Goal: Task Accomplishment & Management: Use online tool/utility

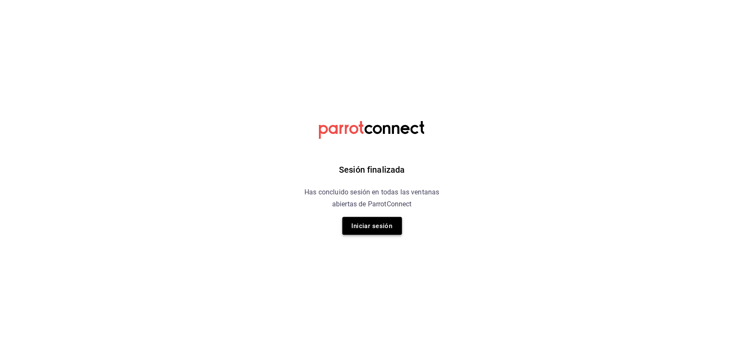
click at [370, 220] on button "Iniciar sesión" at bounding box center [372, 226] width 60 height 18
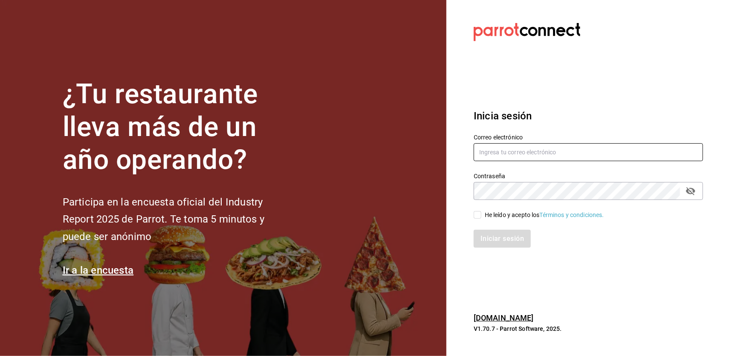
type input "riveratrejoasesoria@gmail.com"
click at [478, 218] on input "He leído y acepto los Términos y condiciones." at bounding box center [478, 215] width 8 height 8
checkbox input "true"
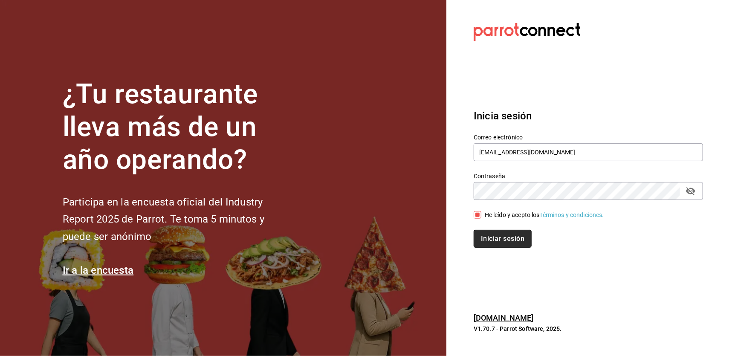
click at [495, 236] on button "Iniciar sesión" at bounding box center [503, 239] width 58 height 18
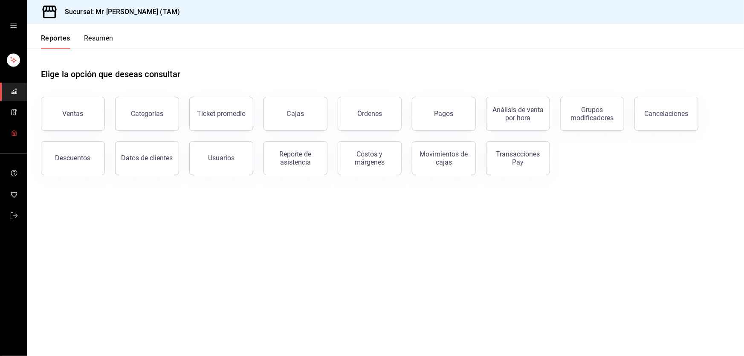
click at [13, 111] on icon "mailbox folders" at bounding box center [14, 112] width 7 height 7
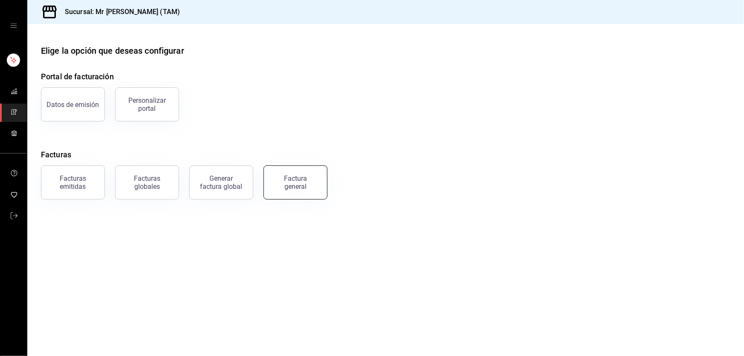
click at [283, 193] on button "Factura general" at bounding box center [295, 182] width 64 height 34
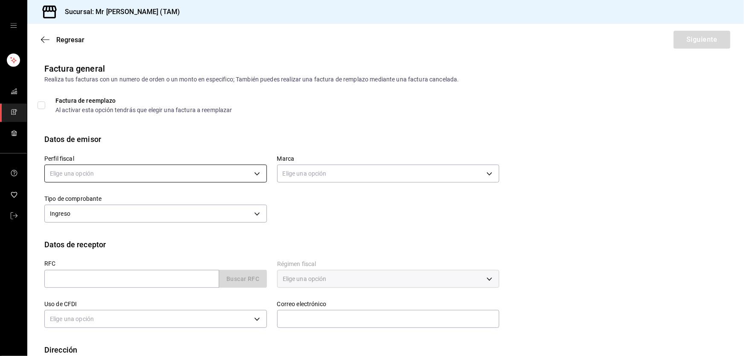
click at [118, 173] on body "Sucursal: Mr [PERSON_NAME] (TAM) Regresar Siguiente Factura general Realiza tus…" at bounding box center [372, 178] width 744 height 356
click at [98, 211] on li "[PERSON_NAME] [PERSON_NAME]" at bounding box center [155, 217] width 220 height 16
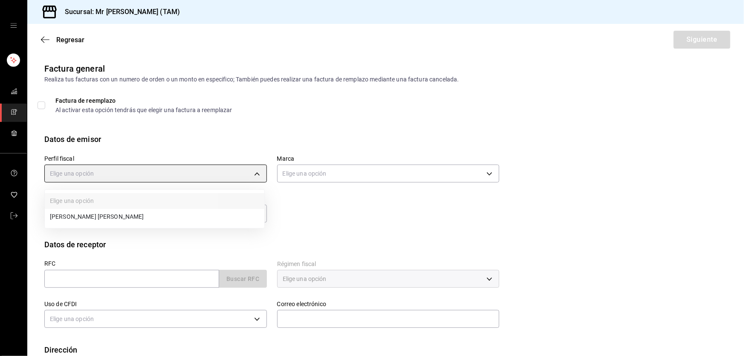
type input "81e23790-b5c9-42c9-a779-7127cee00b47"
type input "7082ddc5-3cea-471a-bd4f-d41619b848f0"
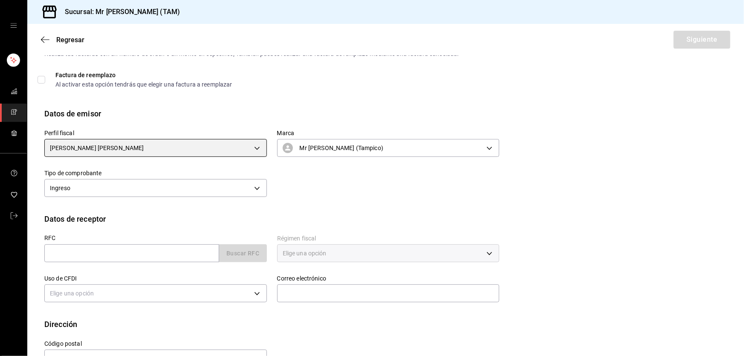
scroll to position [51, 0]
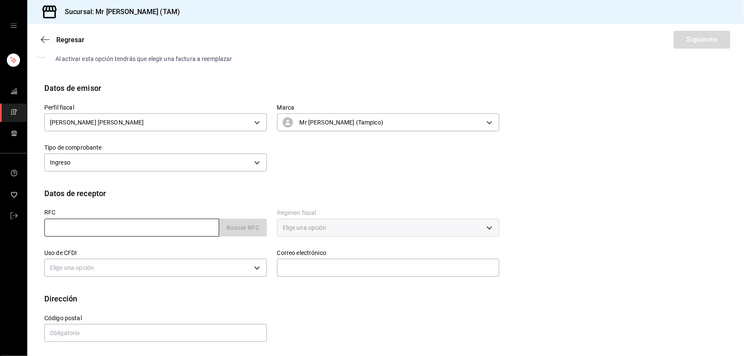
click at [89, 226] on input "text" at bounding box center [131, 228] width 175 height 18
paste input "CME990319UG9"
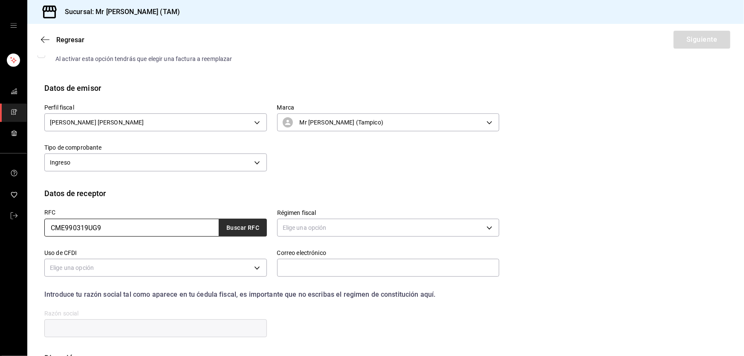
type input "CME990319UG9"
click at [226, 226] on button "Buscar RFC" at bounding box center [243, 228] width 48 height 18
type input "[EMAIL_ADDRESS][DOMAIN_NAME]"
type input "54040"
type input "CHEMTREAT [GEOGRAPHIC_DATA]"
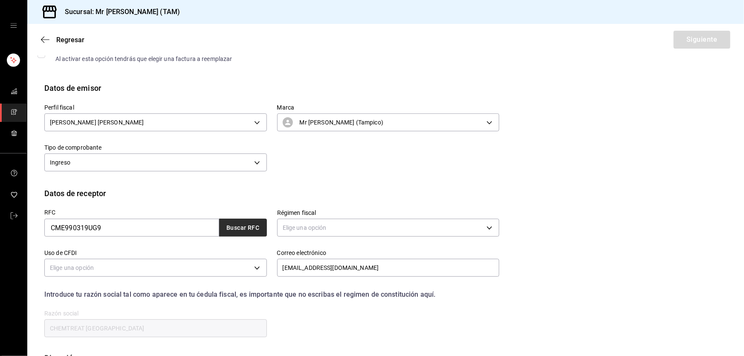
type input "601"
type input "G03"
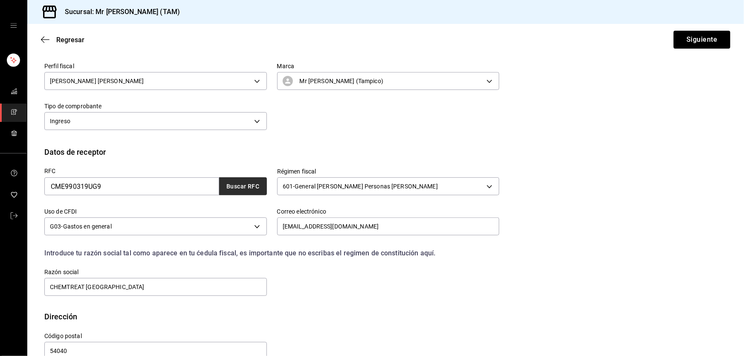
scroll to position [111, 0]
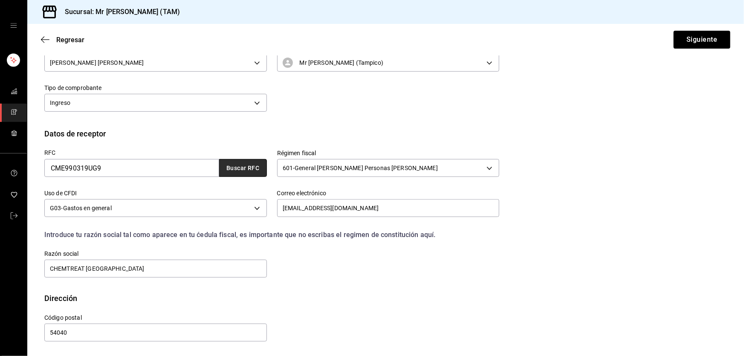
click at [249, 170] on button "Buscar RFC" at bounding box center [243, 168] width 48 height 18
click at [382, 208] on input "[EMAIL_ADDRESS][DOMAIN_NAME]" at bounding box center [388, 208] width 223 height 18
paste input "[PERSON_NAME][EMAIL_ADDRESS][PERSON_NAME][DOMAIN_NAME]"
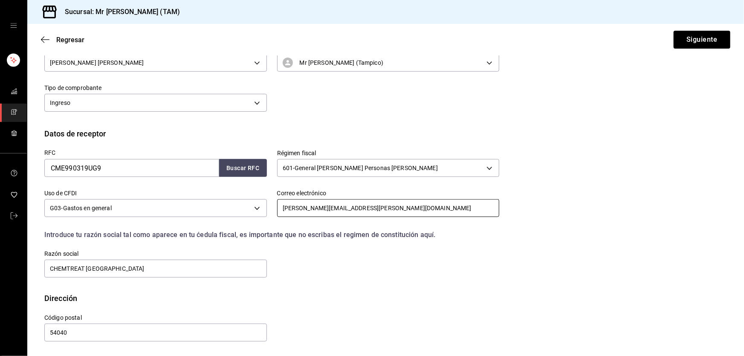
click at [283, 207] on input "[PERSON_NAME][EMAIL_ADDRESS][PERSON_NAME][DOMAIN_NAME]" at bounding box center [388, 208] width 223 height 18
click at [379, 205] on input "[PERSON_NAME][EMAIL_ADDRESS][PERSON_NAME][DOMAIN_NAME]" at bounding box center [388, 208] width 223 height 18
type input "[PERSON_NAME][EMAIL_ADDRESS][PERSON_NAME][DOMAIN_NAME]"
click at [645, 158] on div "RFC CME990319UG9 Buscar RFC Régimen fiscal 601 - General [PERSON_NAME] Personas…" at bounding box center [385, 215] width 682 height 153
click at [690, 43] on button "Siguiente" at bounding box center [702, 40] width 57 height 18
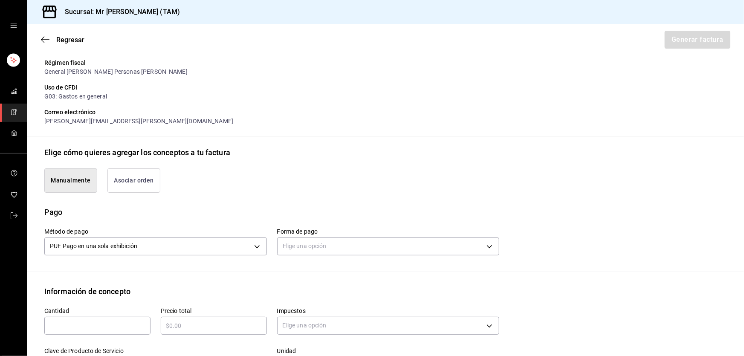
scroll to position [266, 0]
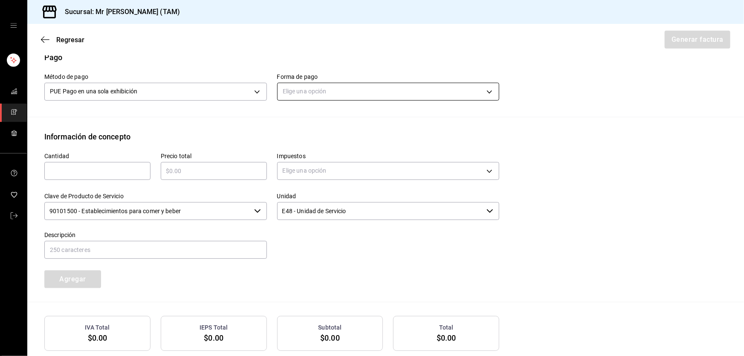
click at [303, 90] on body "Sucursal: Mr [PERSON_NAME] (TAM) Regresar Generar factura Emisor Perfil fiscal …" at bounding box center [372, 178] width 744 height 356
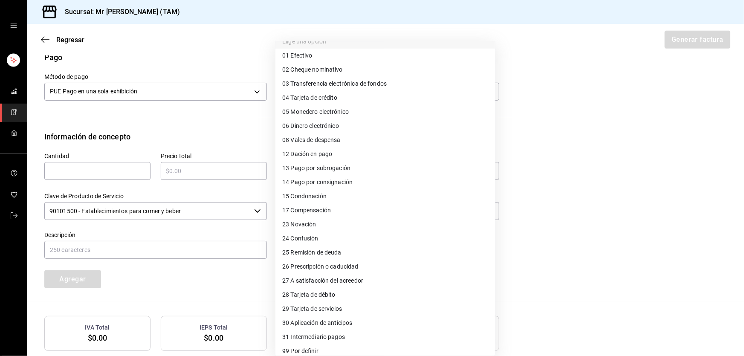
scroll to position [16, 0]
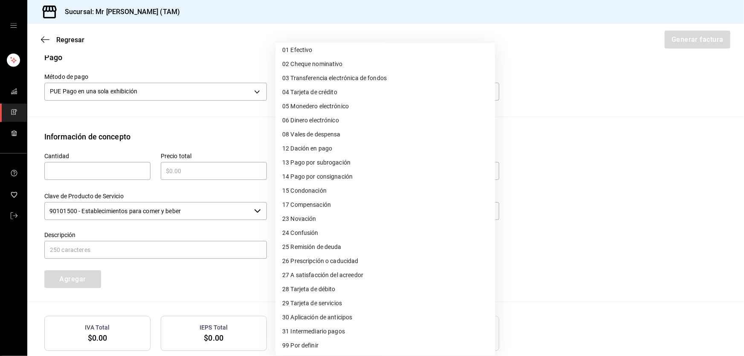
click at [315, 89] on span "04 Tarjeta de crédito" at bounding box center [309, 92] width 55 height 9
type input "04"
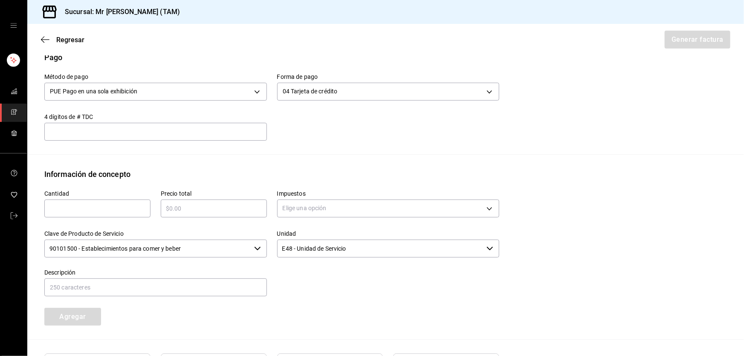
click at [67, 213] on div "​" at bounding box center [97, 208] width 106 height 18
type input "1"
type input "$1360"
click at [302, 199] on body "Sucursal: Mr [PERSON_NAME] (TAM) Regresar Generar factura Emisor Perfil fiscal …" at bounding box center [372, 178] width 744 height 356
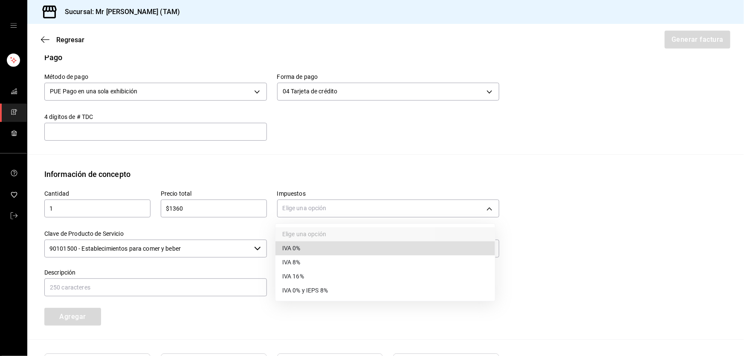
click at [292, 276] on span "IVA 16%" at bounding box center [293, 276] width 22 height 9
type input "IVA_16"
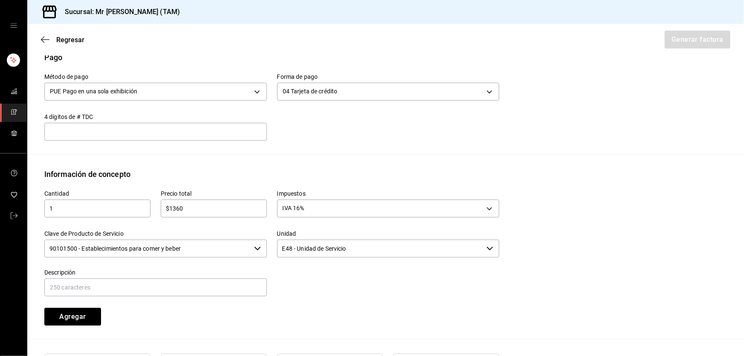
click at [228, 243] on input "90101500 - Establecimientos para comer y beber" at bounding box center [147, 249] width 206 height 18
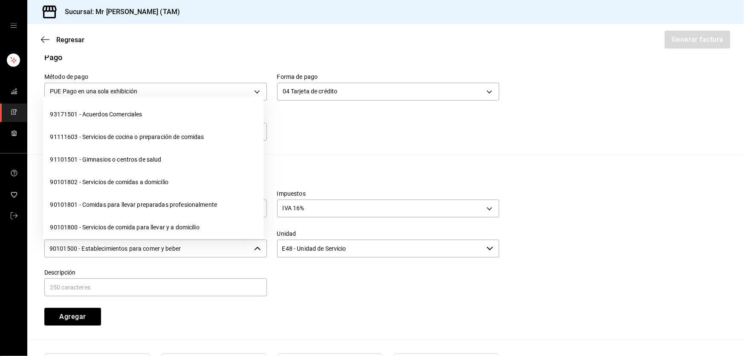
click at [228, 243] on input "90101500 - Establecimientos para comer y beber" at bounding box center [147, 249] width 206 height 18
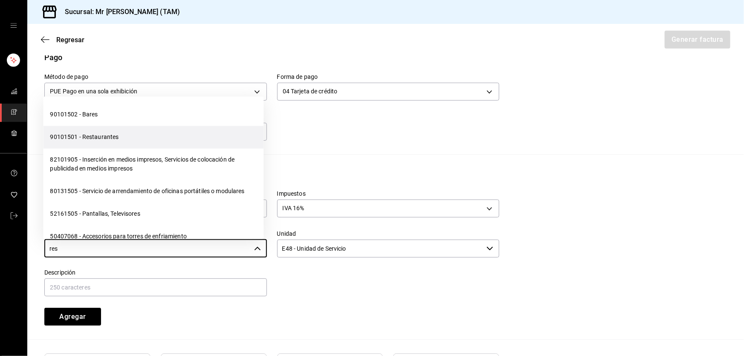
click at [105, 145] on li "90101501 - Restaurantes" at bounding box center [153, 137] width 220 height 23
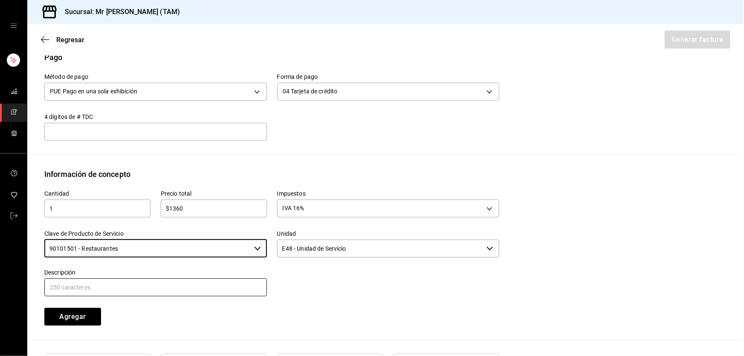
type input "90101501 - Restaurantes"
click at [141, 286] on input "text" at bounding box center [155, 287] width 223 height 18
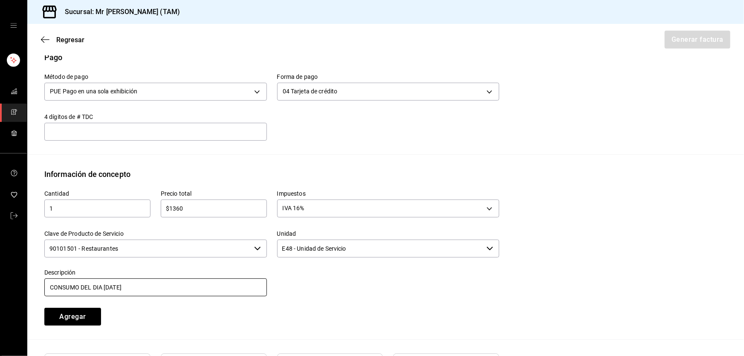
click at [107, 288] on input "CONSUMO DEL DIA [DATE]" at bounding box center [155, 287] width 223 height 18
click at [210, 287] on input "CONSUMO DEL DIA [DATE]" at bounding box center [155, 287] width 223 height 18
type input "CONSUMO DEL DIA [DATE]"
click at [136, 214] on div "1 ​" at bounding box center [97, 208] width 106 height 18
click at [200, 215] on div "$1360 ​" at bounding box center [214, 208] width 106 height 18
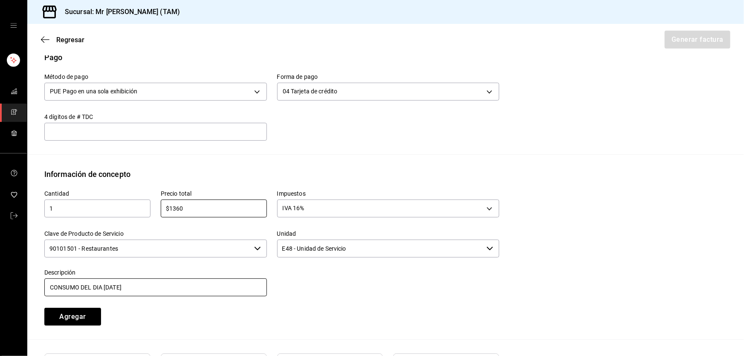
click at [174, 290] on input "CONSUMO DEL DIA [DATE]" at bounding box center [155, 287] width 223 height 18
click at [84, 319] on button "Agregar" at bounding box center [72, 317] width 57 height 18
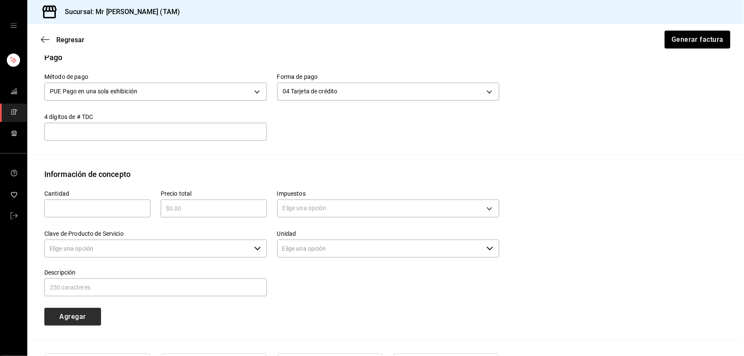
type input "90101500 - Establecimientos para comer y beber"
type input "E48 - Unidad de Servicio"
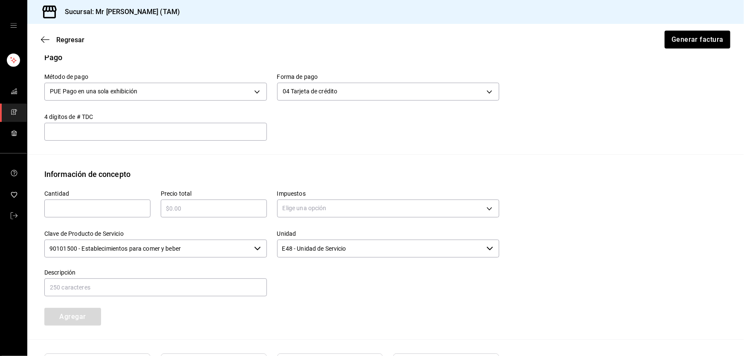
click at [75, 208] on input "text" at bounding box center [97, 208] width 106 height 10
type input "1"
type input "$136"
click at [288, 214] on body "Sucursal: Mr [PERSON_NAME] (TAM) Regresar Generar factura Emisor Perfil fiscal …" at bounding box center [372, 178] width 744 height 356
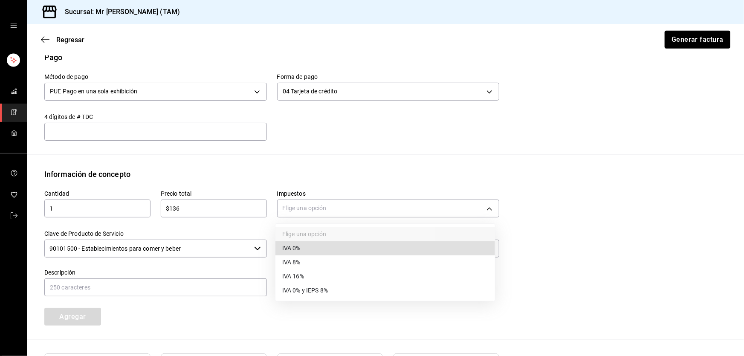
click at [286, 251] on span "IVA 0%" at bounding box center [291, 248] width 18 height 9
type input "IVA_0"
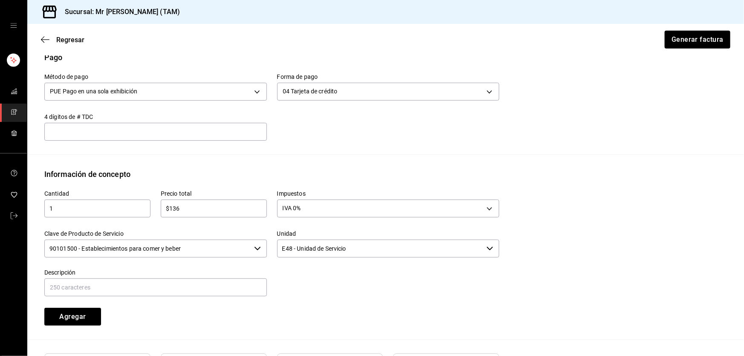
click at [234, 251] on input "90101500 - Establecimientos para comer y beber" at bounding box center [147, 249] width 206 height 18
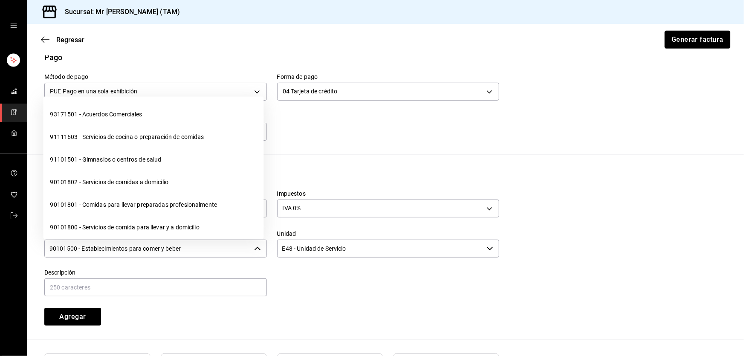
click at [234, 251] on input "90101500 - Establecimientos para comer y beber" at bounding box center [147, 249] width 206 height 18
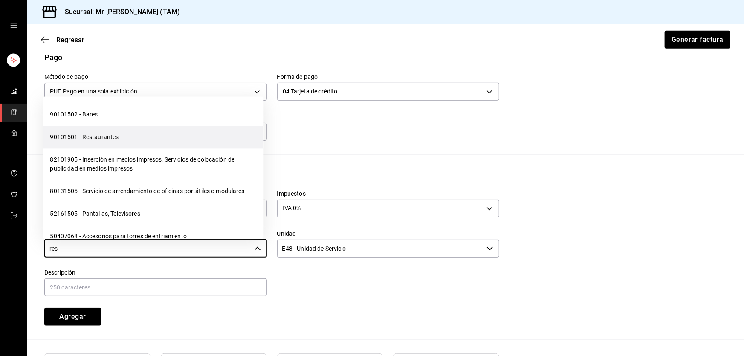
click at [99, 138] on li "90101501 - Restaurantes" at bounding box center [153, 137] width 220 height 23
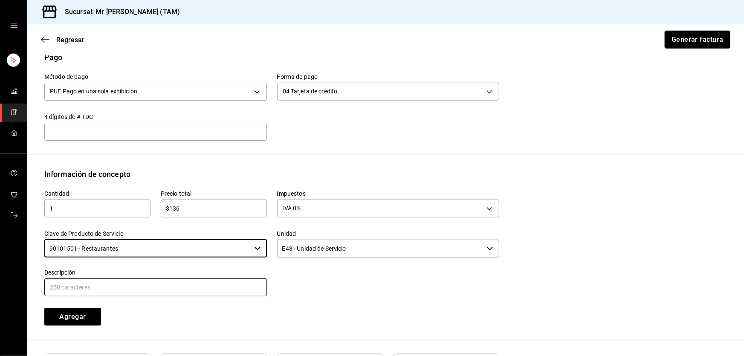
type input "90101501 - Restaurantes"
click at [99, 286] on input "text" at bounding box center [155, 287] width 223 height 18
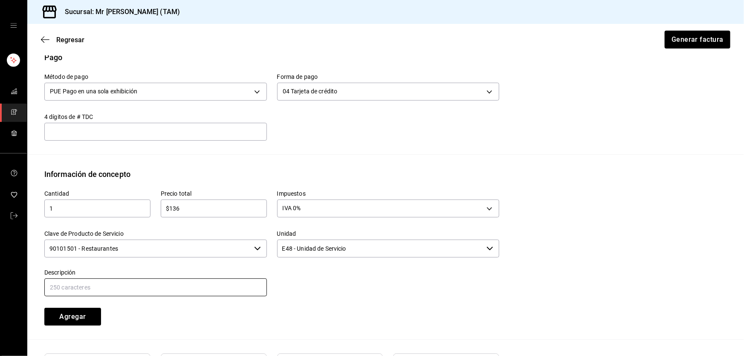
type input "PROPINA"
click at [86, 318] on button "Agregar" at bounding box center [72, 317] width 57 height 18
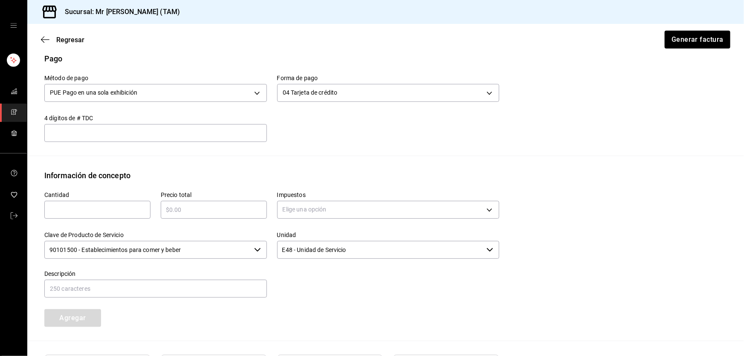
scroll to position [271, 0]
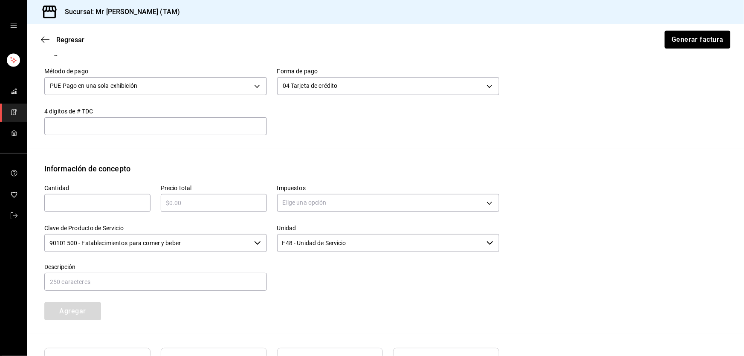
click at [187, 130] on input "text" at bounding box center [155, 126] width 223 height 10
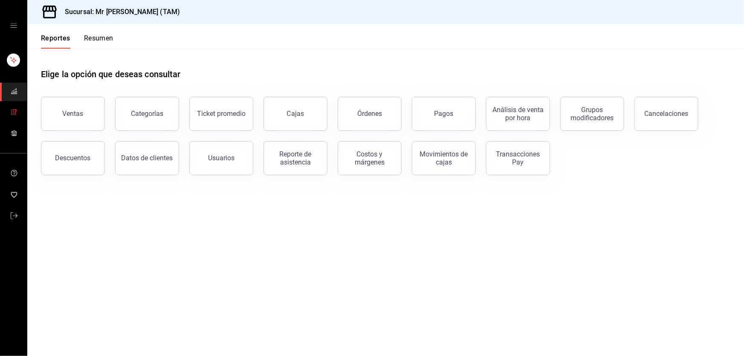
click at [12, 112] on icon "mailbox folders" at bounding box center [14, 112] width 7 height 7
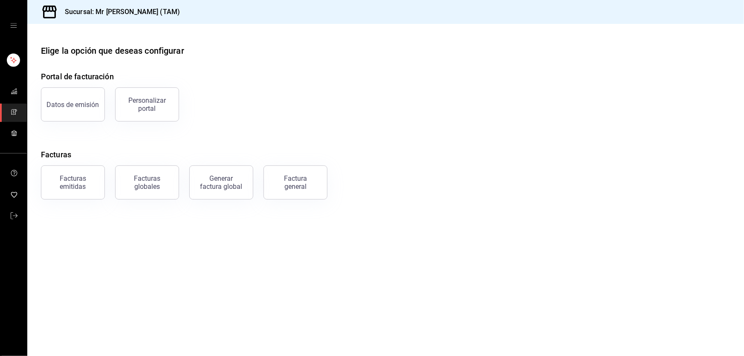
click at [307, 189] on div "Factura general" at bounding box center [295, 182] width 43 height 16
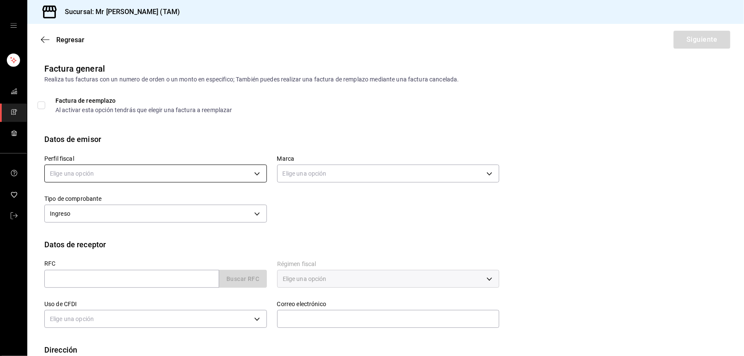
click at [201, 172] on body "Sucursal: Mr [PERSON_NAME] (TAM) Regresar Siguiente Factura general Realiza tus…" at bounding box center [372, 178] width 744 height 356
click at [134, 207] on ul "Elige una opción [PERSON_NAME] [PERSON_NAME]" at bounding box center [155, 209] width 220 height 38
click at [132, 213] on li "[PERSON_NAME] [PERSON_NAME]" at bounding box center [155, 217] width 220 height 16
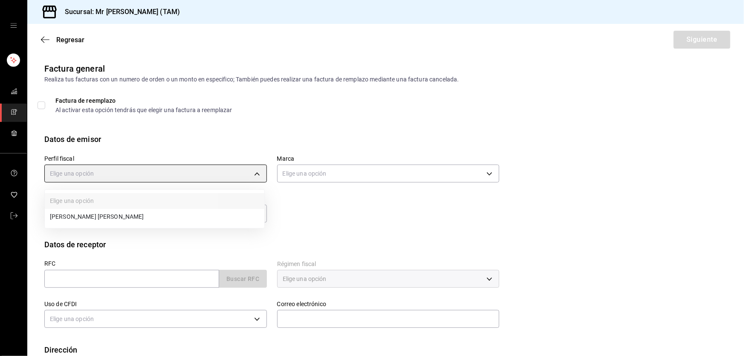
type input "81e23790-b5c9-42c9-a779-7127cee00b47"
type input "7082ddc5-3cea-471a-bd4f-d41619b848f0"
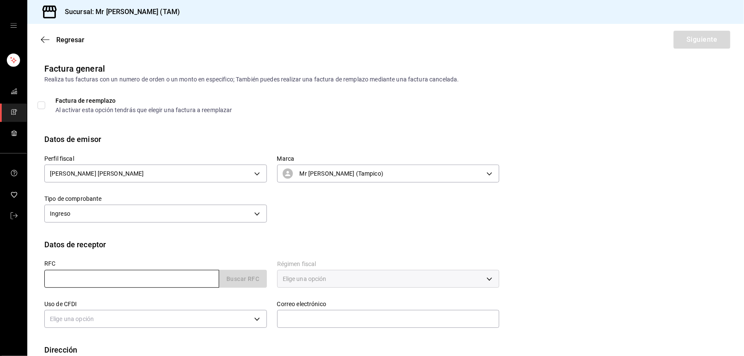
click at [86, 281] on input "text" at bounding box center [131, 279] width 175 height 18
paste input "FGR1812158Z1"
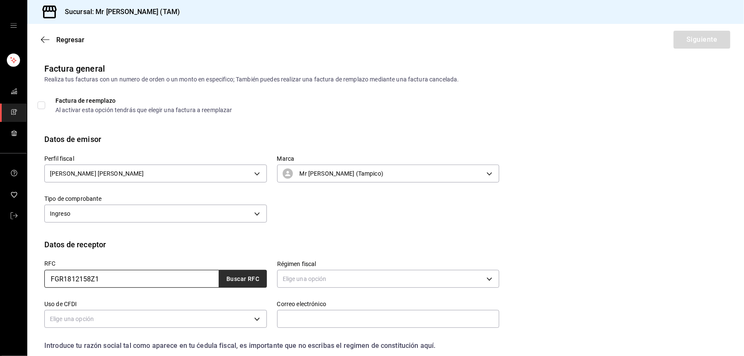
type input "FGR1812158Z1"
click at [261, 278] on button "Buscar RFC" at bounding box center [243, 279] width 48 height 18
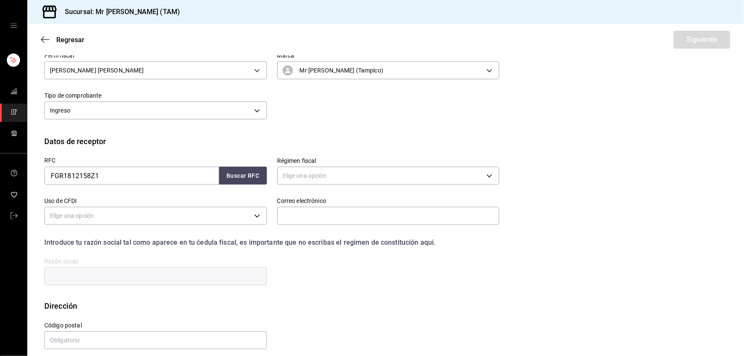
scroll to position [111, 0]
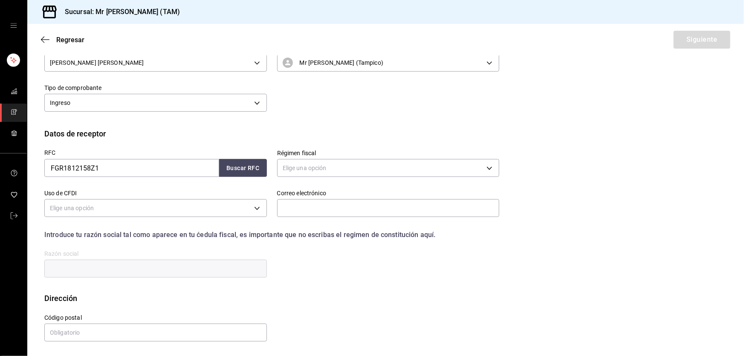
click at [243, 158] on div "RFC FGR1812158Z1 Buscar RFC" at bounding box center [155, 163] width 223 height 27
click at [244, 167] on button "Buscar RFC" at bounding box center [243, 168] width 48 height 18
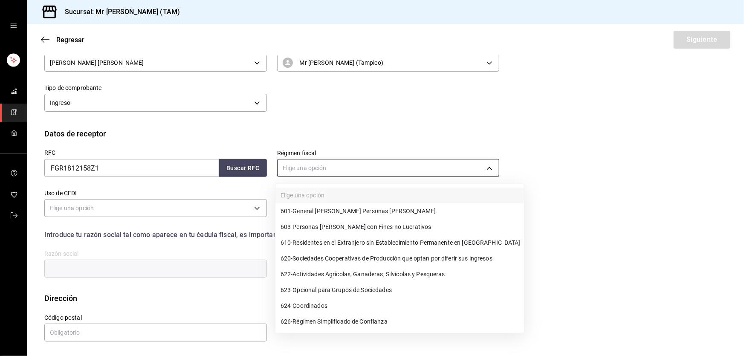
click at [324, 161] on body "Sucursal: Mr Smoky (TAM) Regresar Siguiente Factura general Realiza tus factura…" at bounding box center [372, 178] width 744 height 356
click at [352, 234] on li "603 - Personas Morales con Fines no Lucrativos" at bounding box center [399, 227] width 249 height 16
type input "603"
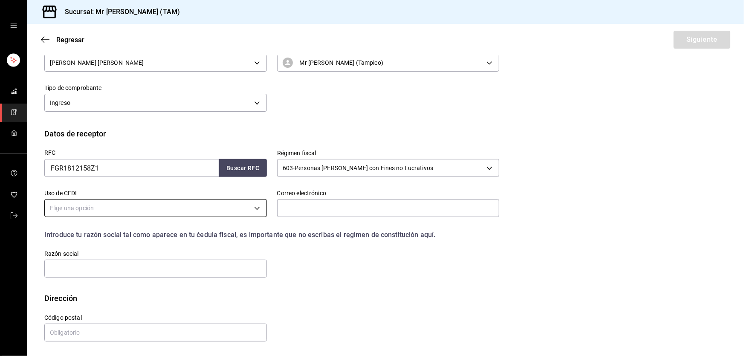
click at [191, 202] on body "Sucursal: Mr Smoky (TAM) Regresar Siguiente Factura general Realiza tus factura…" at bounding box center [372, 178] width 744 height 356
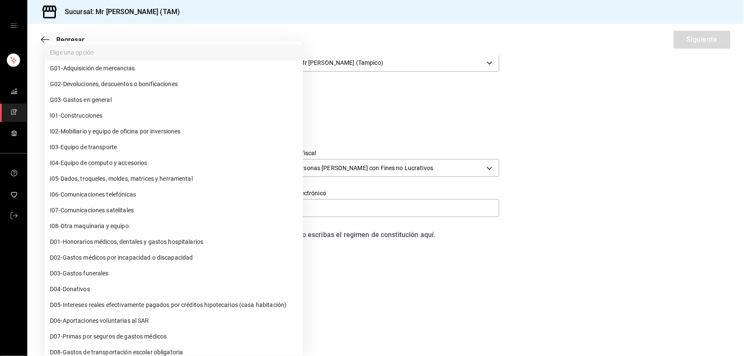
click at [60, 100] on span "G03 - Gastos en general" at bounding box center [81, 99] width 62 height 9
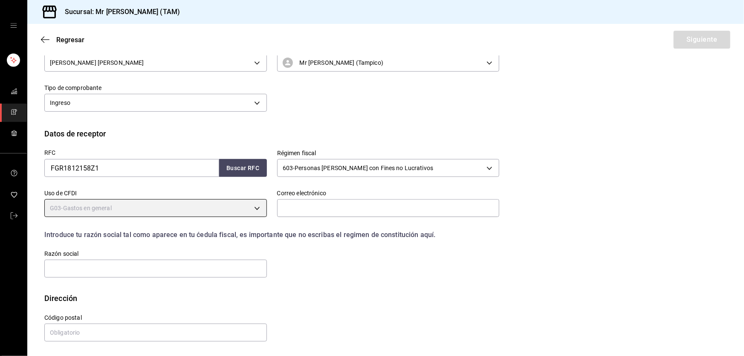
type input "G03"
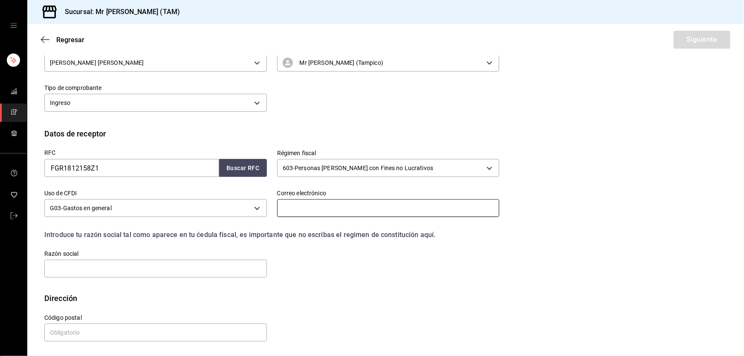
click at [306, 209] on input "text" at bounding box center [388, 208] width 223 height 18
click at [106, 326] on input "text" at bounding box center [155, 333] width 223 height 18
paste input "06720"
type input "06720"
click at [128, 265] on input "text" at bounding box center [155, 269] width 223 height 18
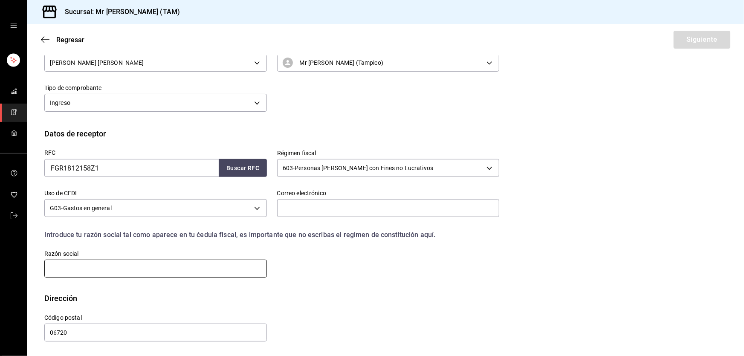
paste input "FISCALIA GENERAL DE LA REPUBLICA"
type input "FISCALIA GENERAL DE LA REPUBLICA"
click at [305, 216] on input "text" at bounding box center [388, 208] width 223 height 18
paste input "edmundo19@icloud.com"
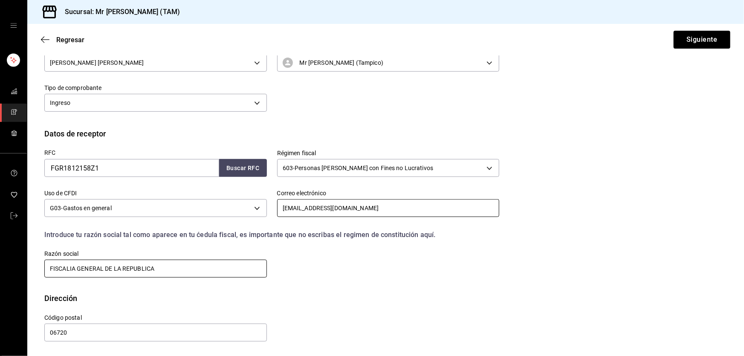
type input "edmundo19@icloud.com"
click at [230, 263] on input "FISCALIA GENERAL DE LA REPUBLICA" at bounding box center [155, 269] width 223 height 18
click at [226, 262] on input "FISCALIA GENERAL DE LA REPUBLICA" at bounding box center [155, 269] width 223 height 18
click at [102, 330] on input "06720" at bounding box center [155, 333] width 223 height 18
click at [225, 259] on div "Razón social FISCALIA GENERAL DE LA REPUBLICA" at bounding box center [155, 264] width 223 height 29
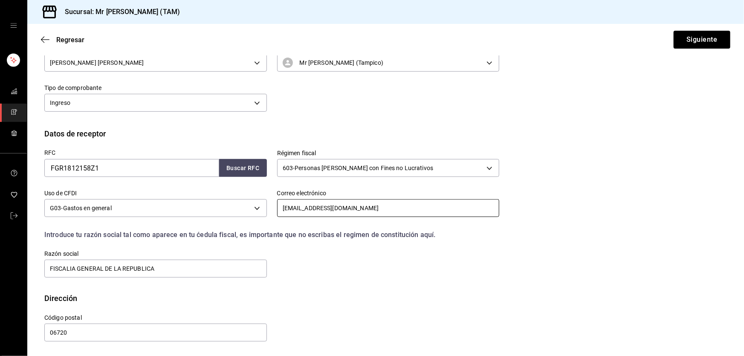
click at [360, 216] on input "edmundo19@icloud.com" at bounding box center [388, 208] width 223 height 18
click at [686, 45] on button "Siguiente" at bounding box center [702, 40] width 57 height 18
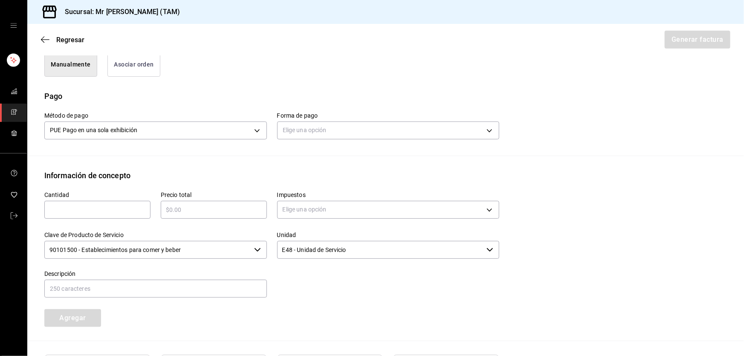
scroll to position [0, 0]
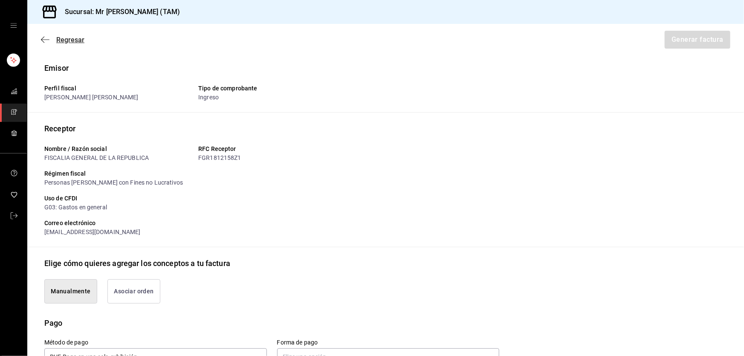
click at [43, 42] on icon "button" at bounding box center [45, 40] width 9 height 8
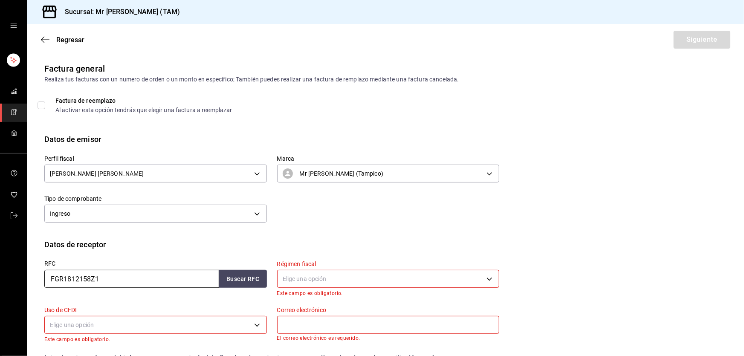
scroll to position [116, 0]
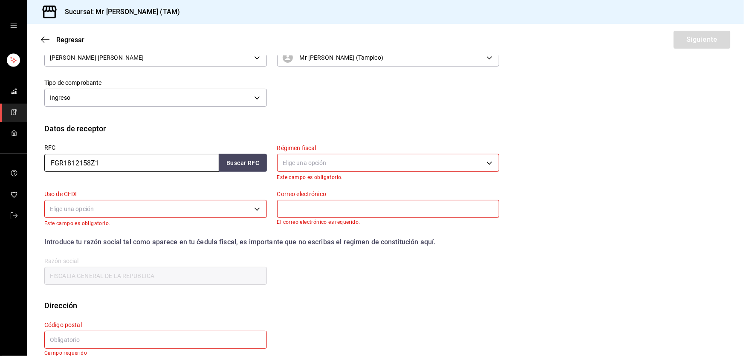
click at [148, 167] on input "FGR1812158Z1" at bounding box center [131, 163] width 175 height 18
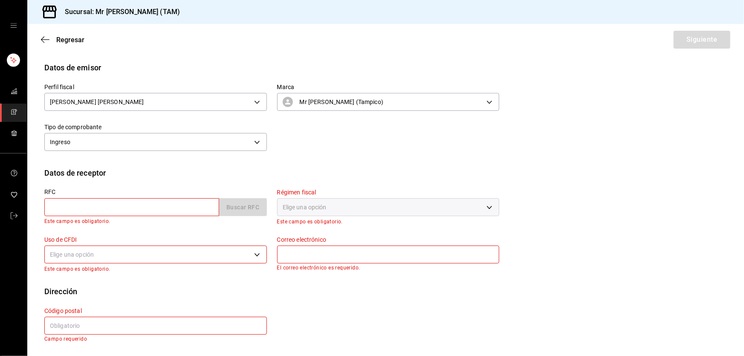
scroll to position [71, 0]
paste input "NME1503279T0"
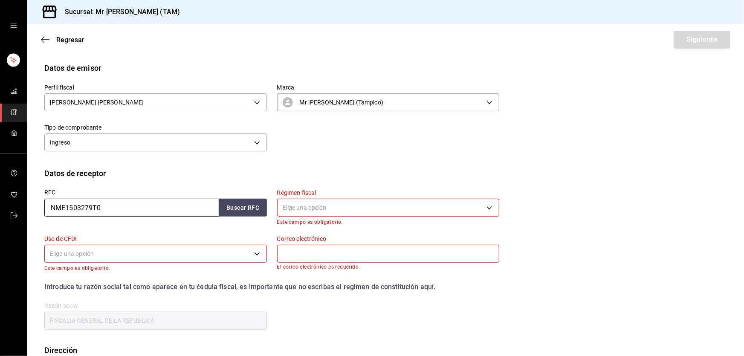
scroll to position [116, 0]
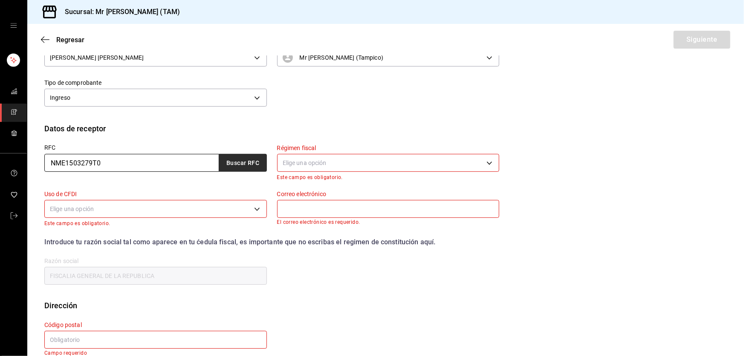
type input "NME1503279T0"
click at [234, 158] on button "Buscar RFC" at bounding box center [243, 163] width 48 height 18
click at [306, 159] on body "Sucursal: Mr Smoky (TAM) Regresar Siguiente Factura general Realiza tus factura…" at bounding box center [372, 178] width 744 height 356
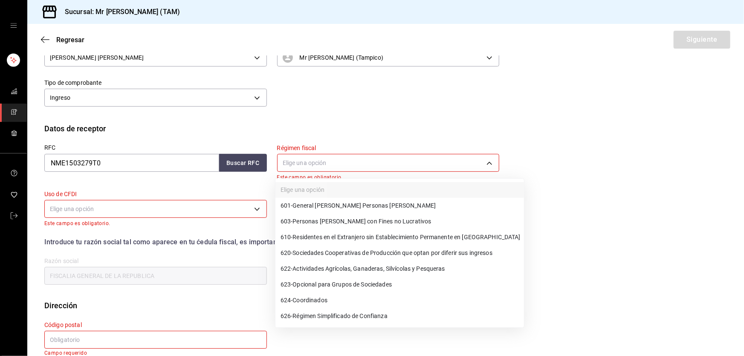
click at [327, 206] on span "601 - General de Ley Personas Morales" at bounding box center [357, 205] width 155 height 9
type input "601"
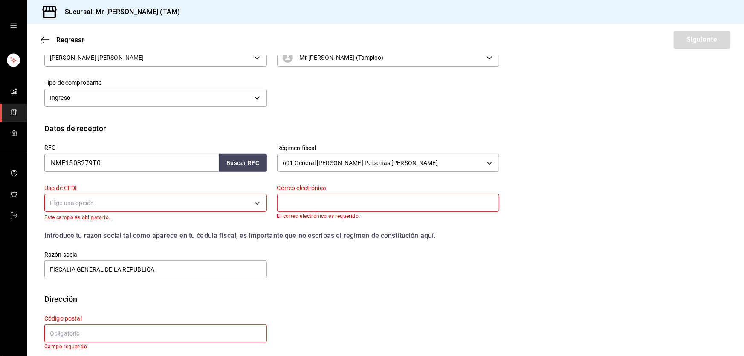
click at [142, 202] on body "Sucursal: Mr Smoky (TAM) Regresar Siguiente Factura general Realiza tus factura…" at bounding box center [372, 178] width 744 height 356
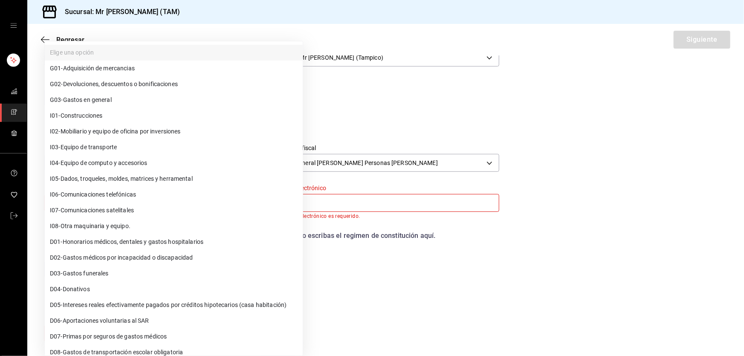
click at [92, 98] on span "G03 - Gastos en general" at bounding box center [81, 99] width 62 height 9
type input "G03"
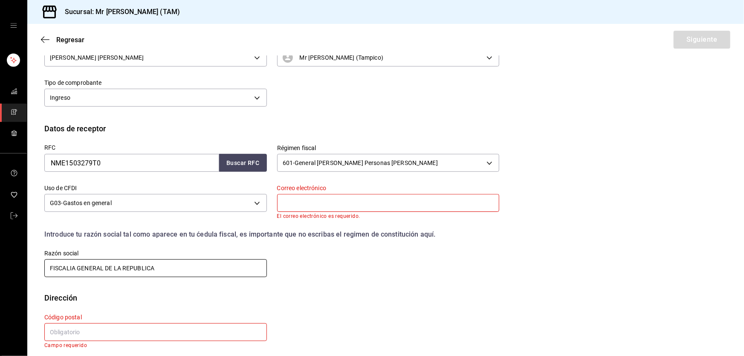
click at [175, 262] on input "FISCALIA GENERAL DE LA REPUBLICA" at bounding box center [155, 268] width 223 height 18
paste input "NUC&TECH MEXICO"
type input "NUC&TECH MEXICO"
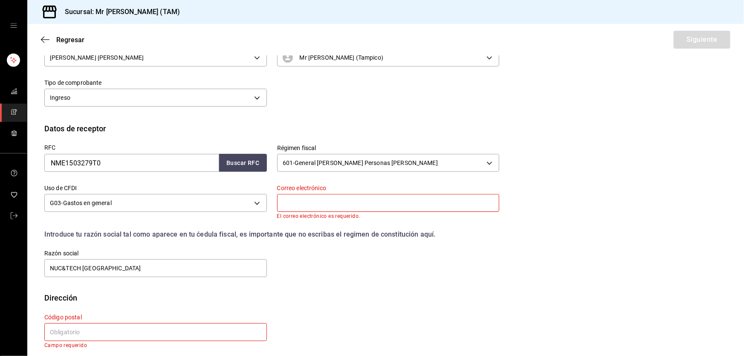
click at [108, 333] on input "text" at bounding box center [155, 332] width 223 height 18
paste input "03810"
type input "03810"
click at [292, 204] on input "text" at bounding box center [388, 203] width 223 height 18
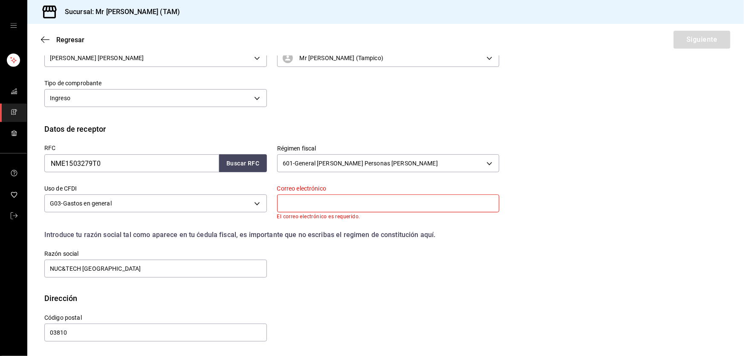
paste input "roger_gutierrez55@hotmail.com"
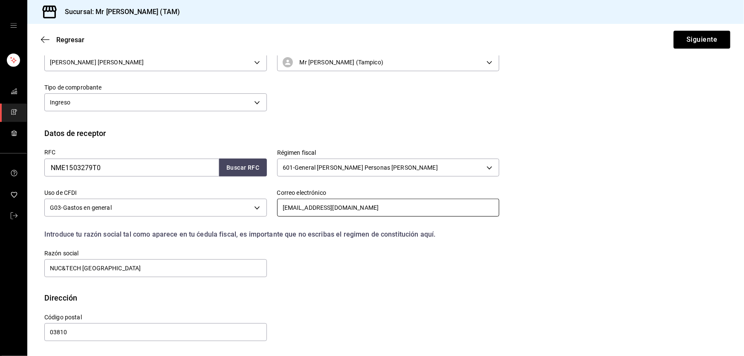
scroll to position [111, 0]
type input "roger_gutierrez55@hotmail.com"
click at [173, 276] on input "NUC&TECH MEXICO" at bounding box center [155, 269] width 223 height 18
click at [708, 40] on button "Siguiente" at bounding box center [702, 40] width 57 height 18
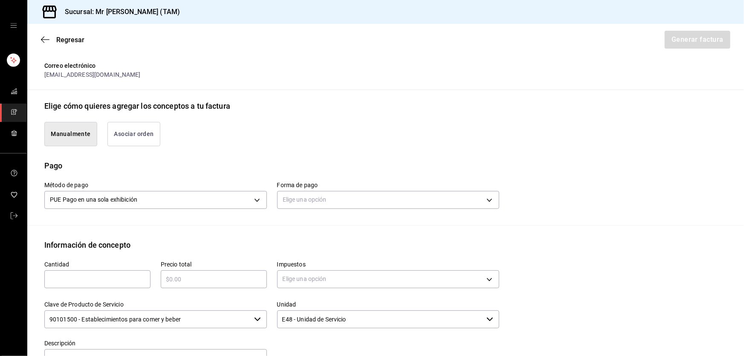
scroll to position [227, 0]
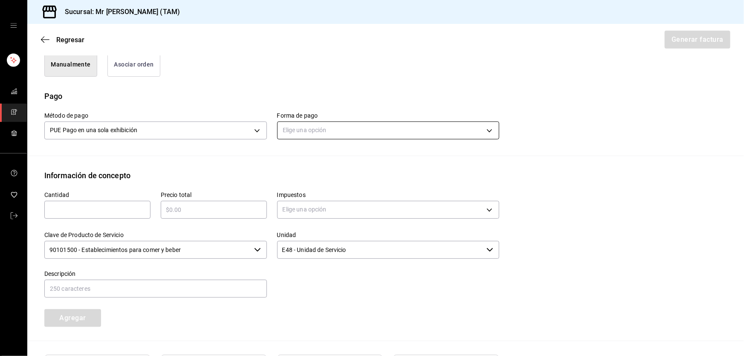
click at [318, 127] on body "Sucursal: Mr Smoky (TAM) Regresar Generar factura Emisor Perfil fiscal LARISSA …" at bounding box center [372, 178] width 744 height 356
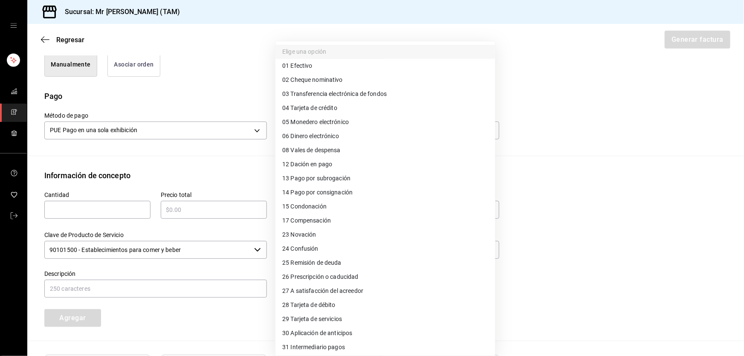
click at [318, 109] on span "04 Tarjeta de crédito" at bounding box center [309, 108] width 55 height 9
type input "04"
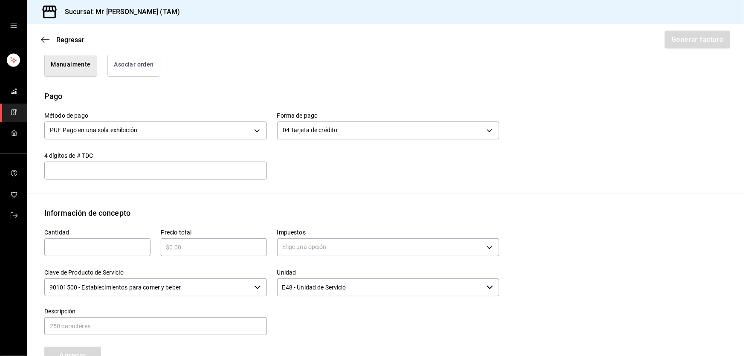
click at [211, 171] on input "text" at bounding box center [155, 170] width 223 height 10
type input "3378"
click at [84, 242] on input "text" at bounding box center [97, 247] width 106 height 10
type input "1"
click at [177, 247] on input "text" at bounding box center [214, 247] width 106 height 10
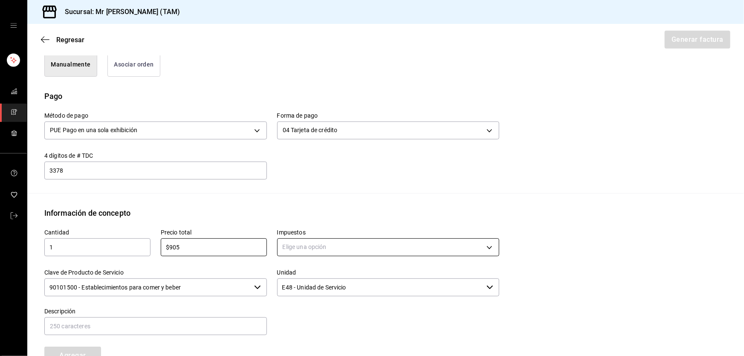
type input "$905"
click at [388, 249] on body "Sucursal: Mr Smoky (TAM) Regresar Generar factura Emisor Perfil fiscal LARISSA …" at bounding box center [372, 178] width 744 height 356
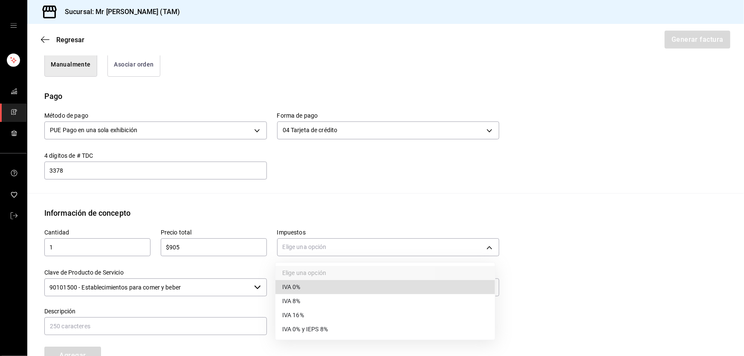
click at [286, 312] on span "IVA 16%" at bounding box center [293, 315] width 22 height 9
type input "IVA_16"
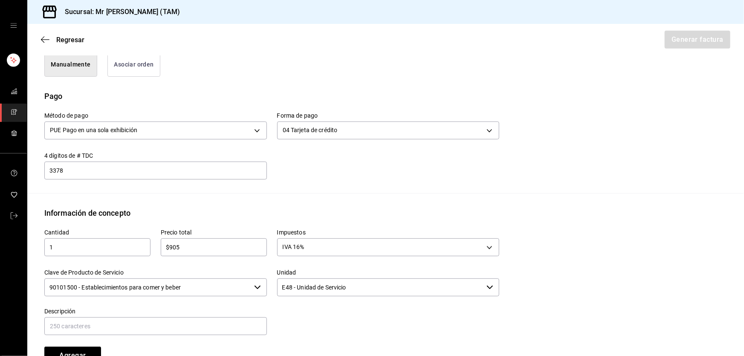
click at [204, 283] on input "90101500 - Establecimientos para comer y beber" at bounding box center [147, 287] width 206 height 18
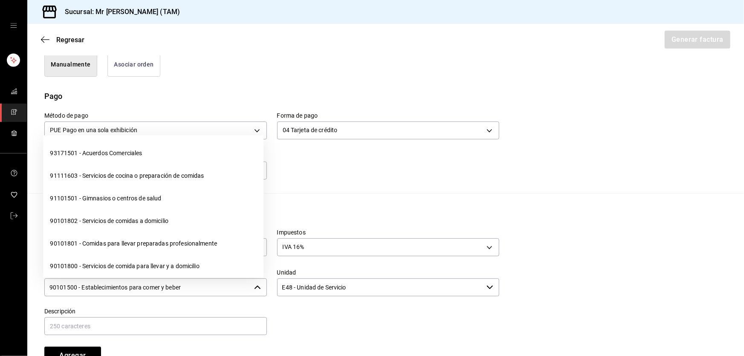
click at [204, 283] on input "90101500 - Establecimientos para comer y beber" at bounding box center [147, 287] width 206 height 18
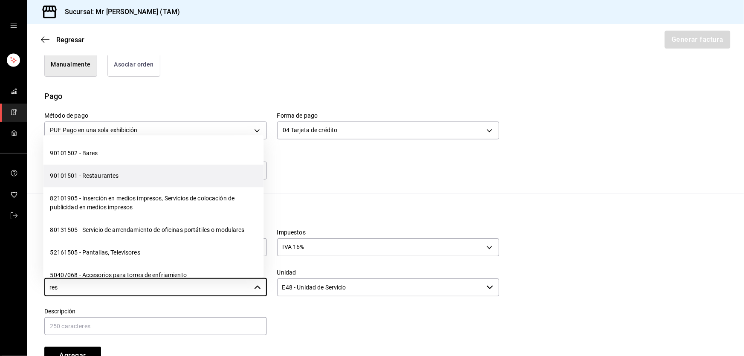
click at [139, 185] on li "90101501 - Restaurantes" at bounding box center [153, 176] width 220 height 23
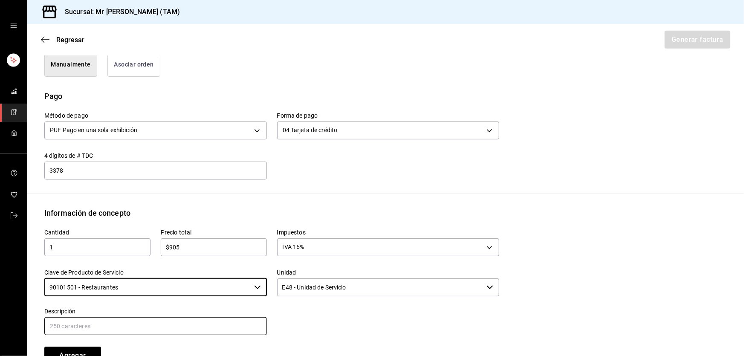
type input "90101501 - Restaurantes"
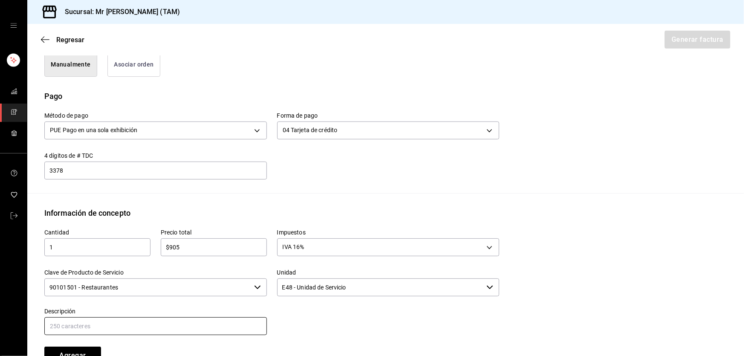
click at [128, 324] on input "text" at bounding box center [155, 326] width 223 height 18
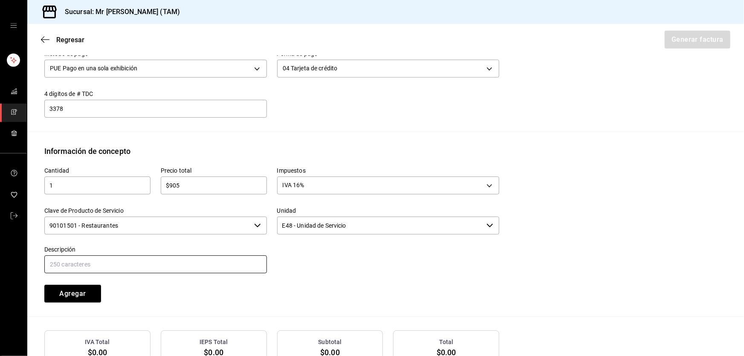
scroll to position [343, 0]
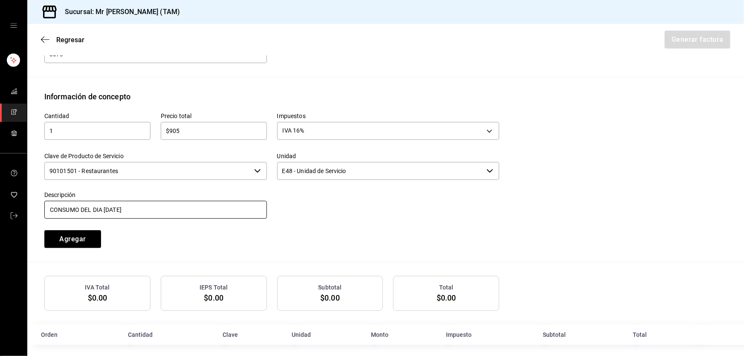
click at [104, 206] on input "CONSUMO DEL DIA [DATE]" at bounding box center [155, 210] width 223 height 18
type input "CONSUMO DEL DIA 21 SEPTIEMBRE 2025"
click at [75, 239] on button "Agregar" at bounding box center [72, 239] width 57 height 18
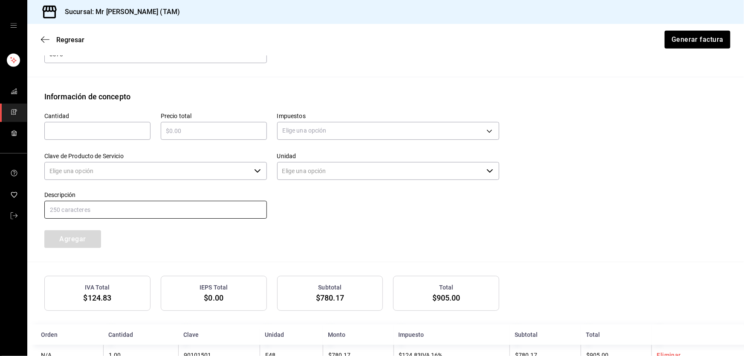
type input "90101500 - Establecimientos para comer y beber"
type input "E48 - Unidad de Servicio"
click at [101, 135] on input "text" at bounding box center [97, 131] width 106 height 10
type input "1"
click at [175, 131] on input "text" at bounding box center [214, 131] width 106 height 10
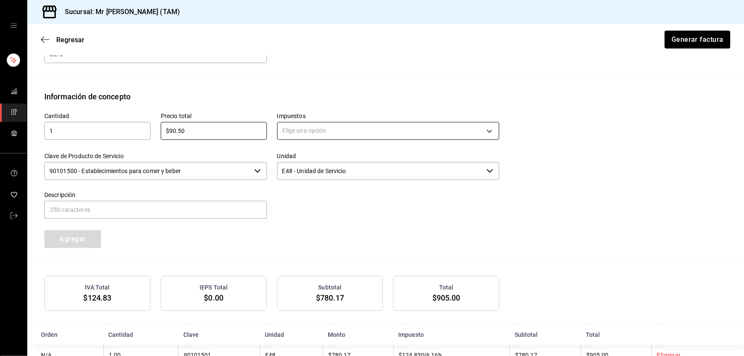
type input "$90.50"
click at [345, 129] on body "Sucursal: Mr Smoky (TAM) Regresar Generar factura Emisor Perfil fiscal LARISSA …" at bounding box center [372, 178] width 744 height 356
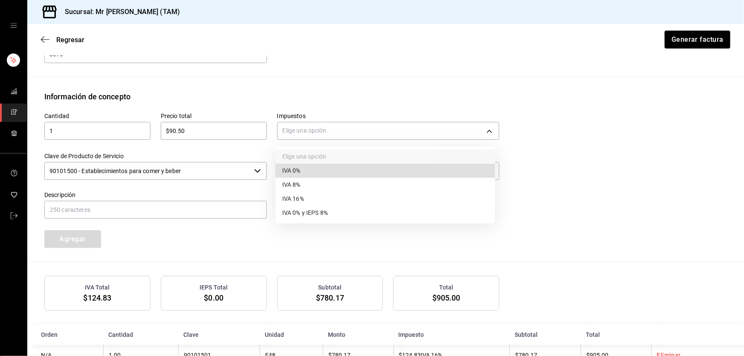
click at [308, 170] on li "IVA 0%" at bounding box center [385, 171] width 220 height 14
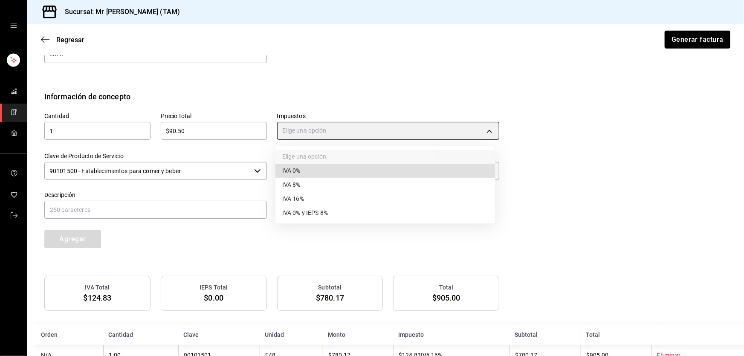
type input "IVA_0"
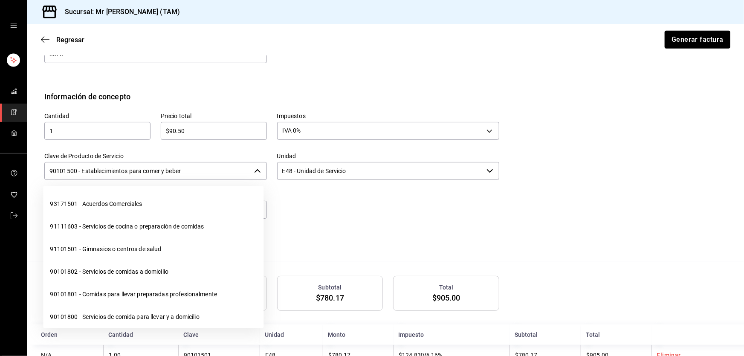
click at [222, 174] on input "90101500 - Establecimientos para comer y beber" at bounding box center [147, 171] width 206 height 18
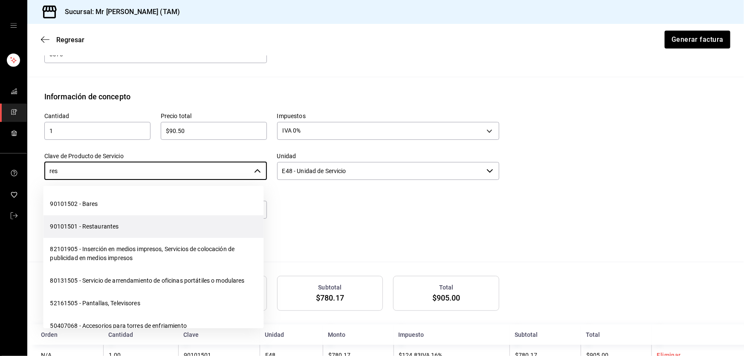
click at [101, 234] on li "90101501 - Restaurantes" at bounding box center [153, 226] width 220 height 23
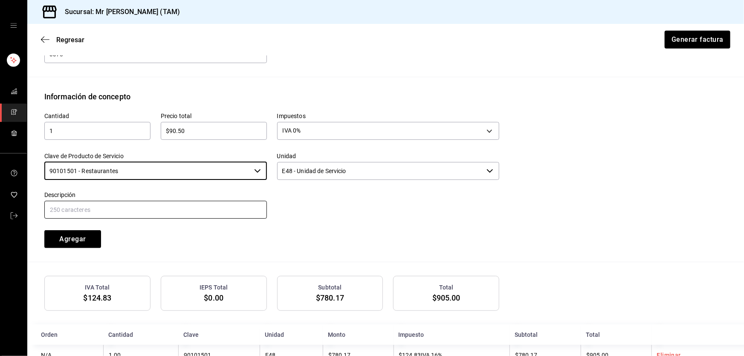
type input "90101501 - Restaurantes"
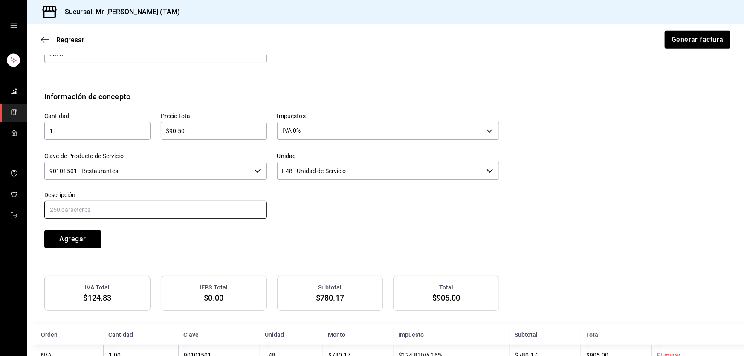
click at [114, 210] on input "text" at bounding box center [155, 210] width 223 height 18
type input "PROPINA"
click at [85, 245] on button "Agregar" at bounding box center [72, 239] width 57 height 18
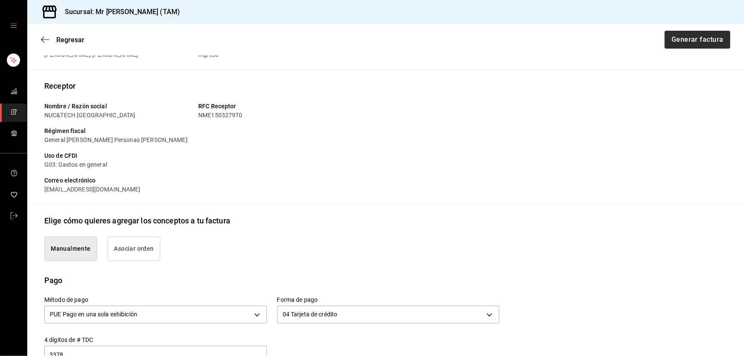
scroll to position [0, 0]
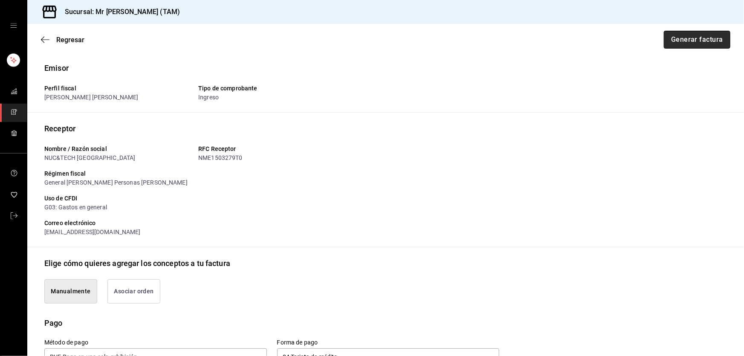
click at [676, 38] on button "Generar factura" at bounding box center [697, 40] width 66 height 18
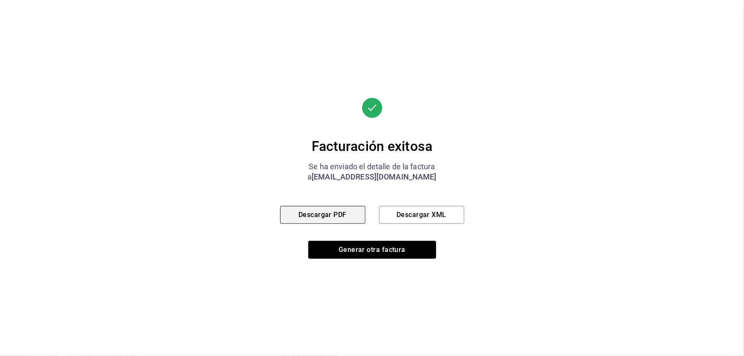
click at [322, 223] on button "Descargar PDF" at bounding box center [322, 215] width 85 height 18
click at [448, 222] on button "Descargar XML" at bounding box center [421, 215] width 85 height 18
click at [353, 222] on button "Descargar PDF" at bounding box center [322, 215] width 85 height 18
